Goal: Register for event/course

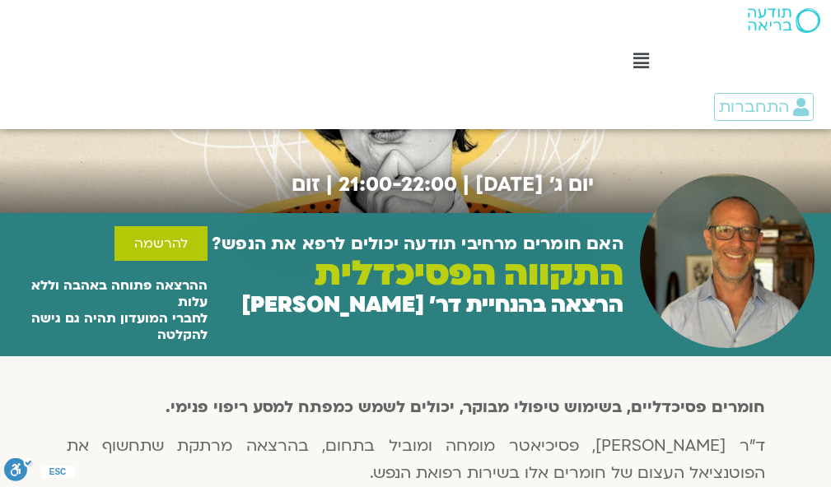
scroll to position [247, 0]
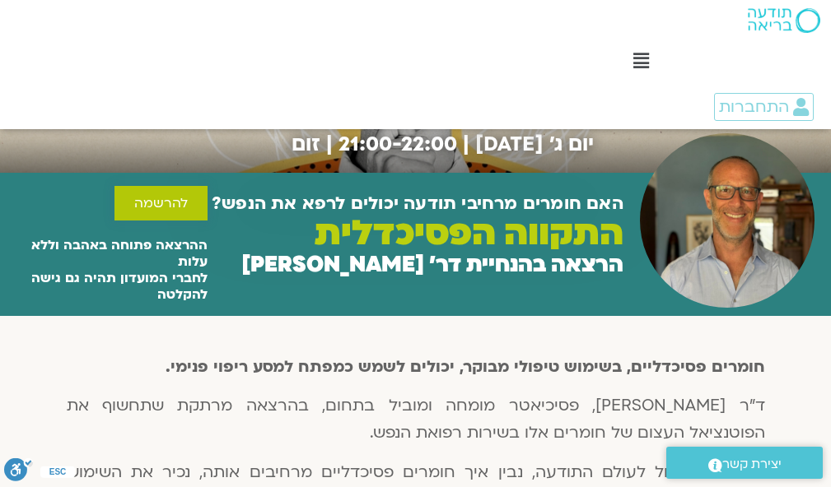
click at [160, 208] on span "להרשמה" at bounding box center [161, 203] width 54 height 15
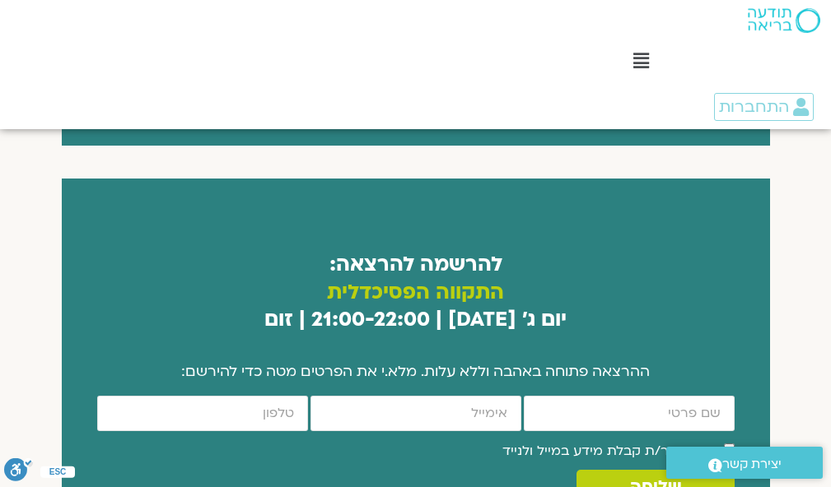
scroll to position [980, 0]
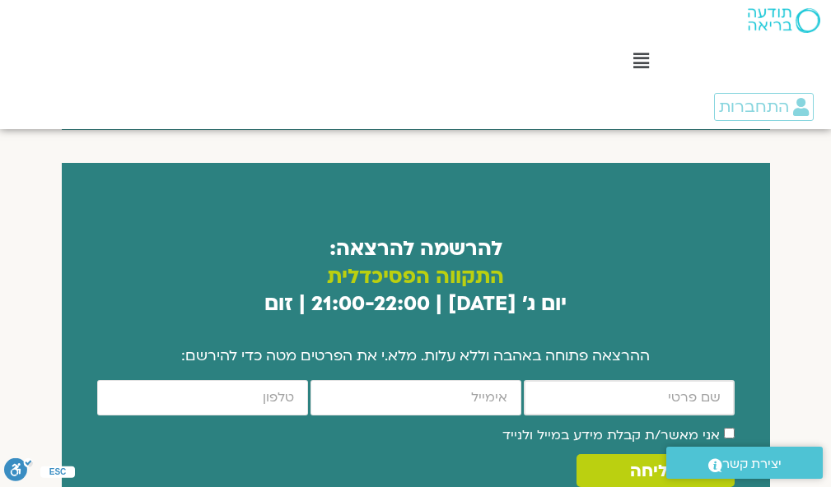
click at [618, 380] on input "firstname" at bounding box center [629, 397] width 211 height 35
type input "[PERSON_NAME]"
click at [389, 380] on input "email" at bounding box center [415, 397] width 211 height 35
type input "0526327468"
click at [256, 380] on input "cellphone" at bounding box center [202, 397] width 211 height 35
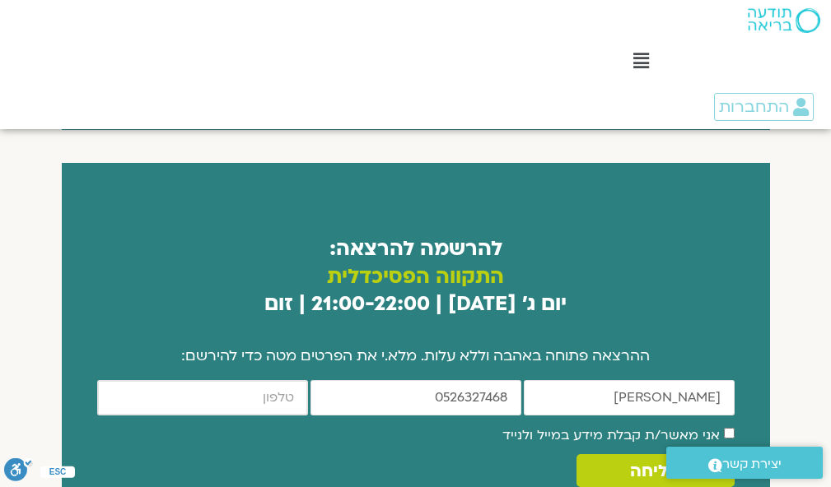
type input "0526327468"
drag, startPoint x: 423, startPoint y: 372, endPoint x: 515, endPoint y: 369, distance: 91.5
click at [515, 380] on input "0526327468" at bounding box center [415, 397] width 211 height 35
type input "[EMAIL_ADDRESS][DOMAIN_NAME]"
click at [649, 462] on span "שליחה" at bounding box center [655, 471] width 51 height 19
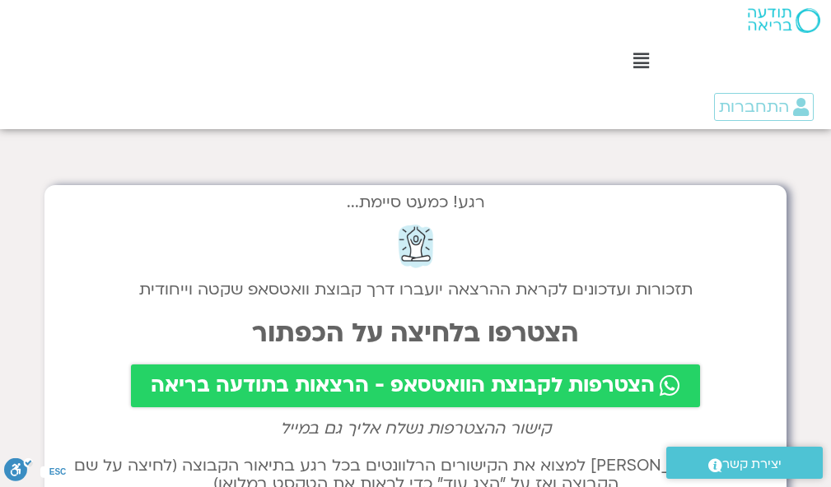
click at [386, 389] on span "הצטרפות לקבוצת הוואטסאפ - הרצאות בתודעה בריאה" at bounding box center [403, 386] width 504 height 23
